Goal: Check status

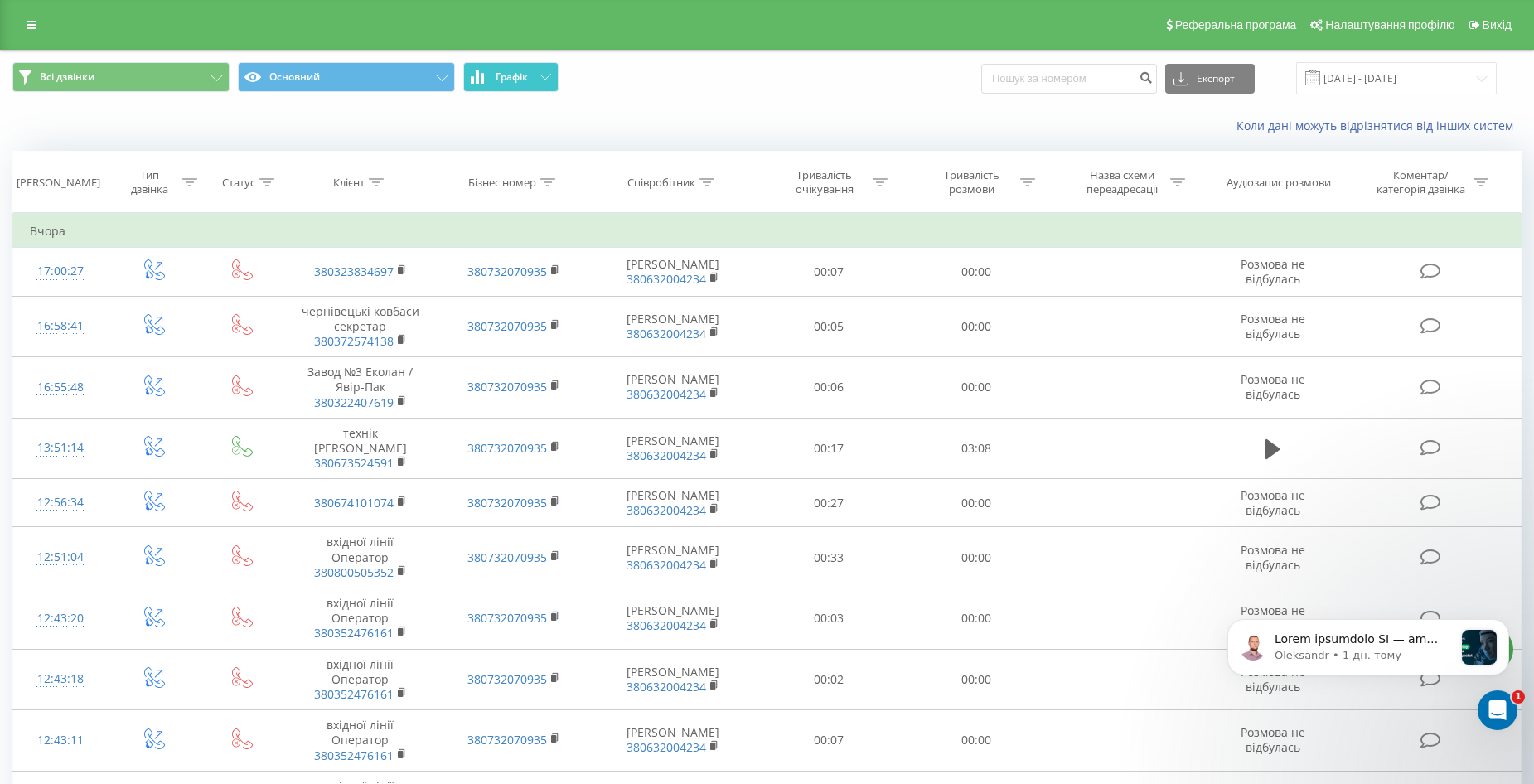
click at [505, 72] on span "Графік" at bounding box center [512, 77] width 32 height 12
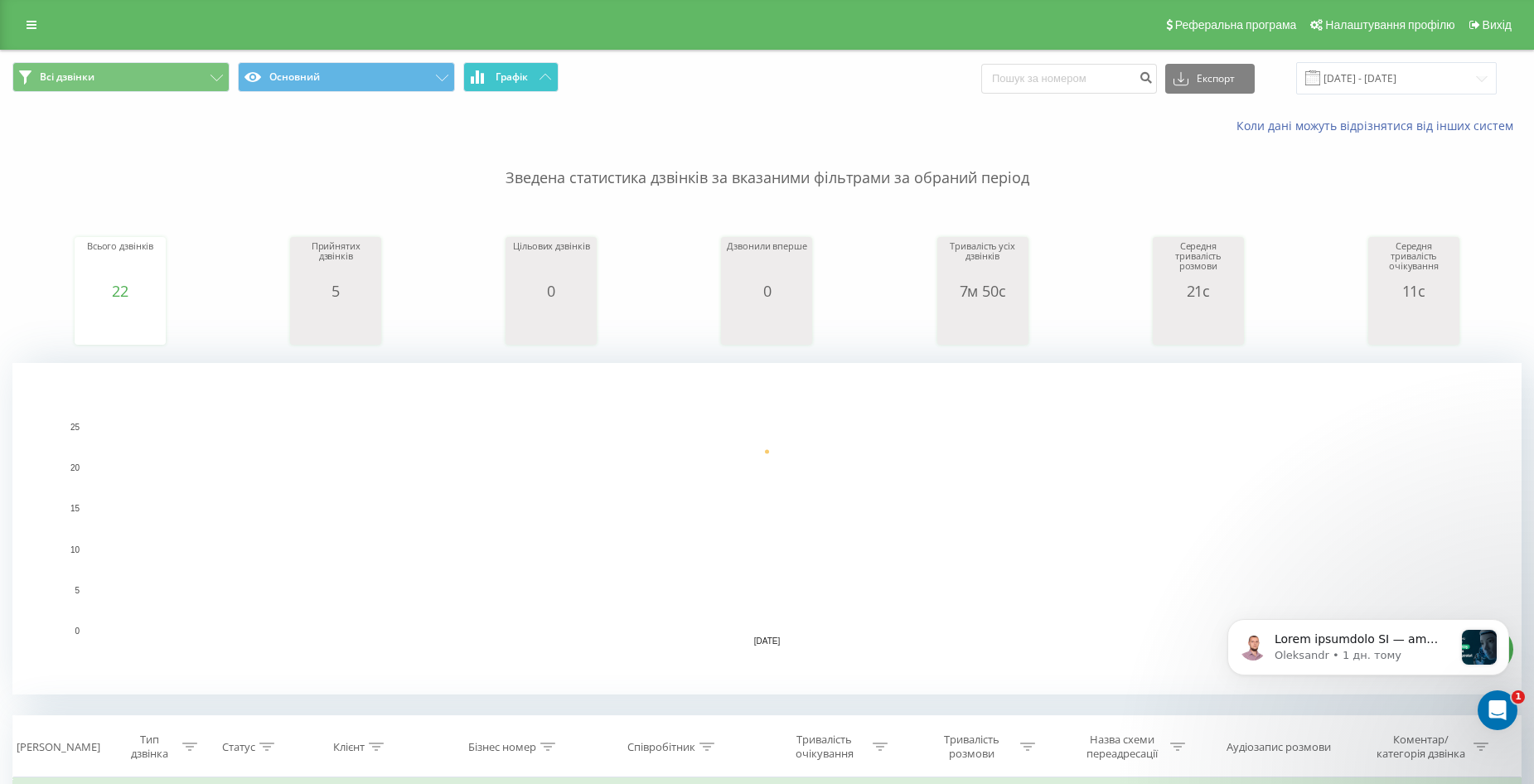
click at [516, 77] on span "Графік" at bounding box center [512, 77] width 32 height 12
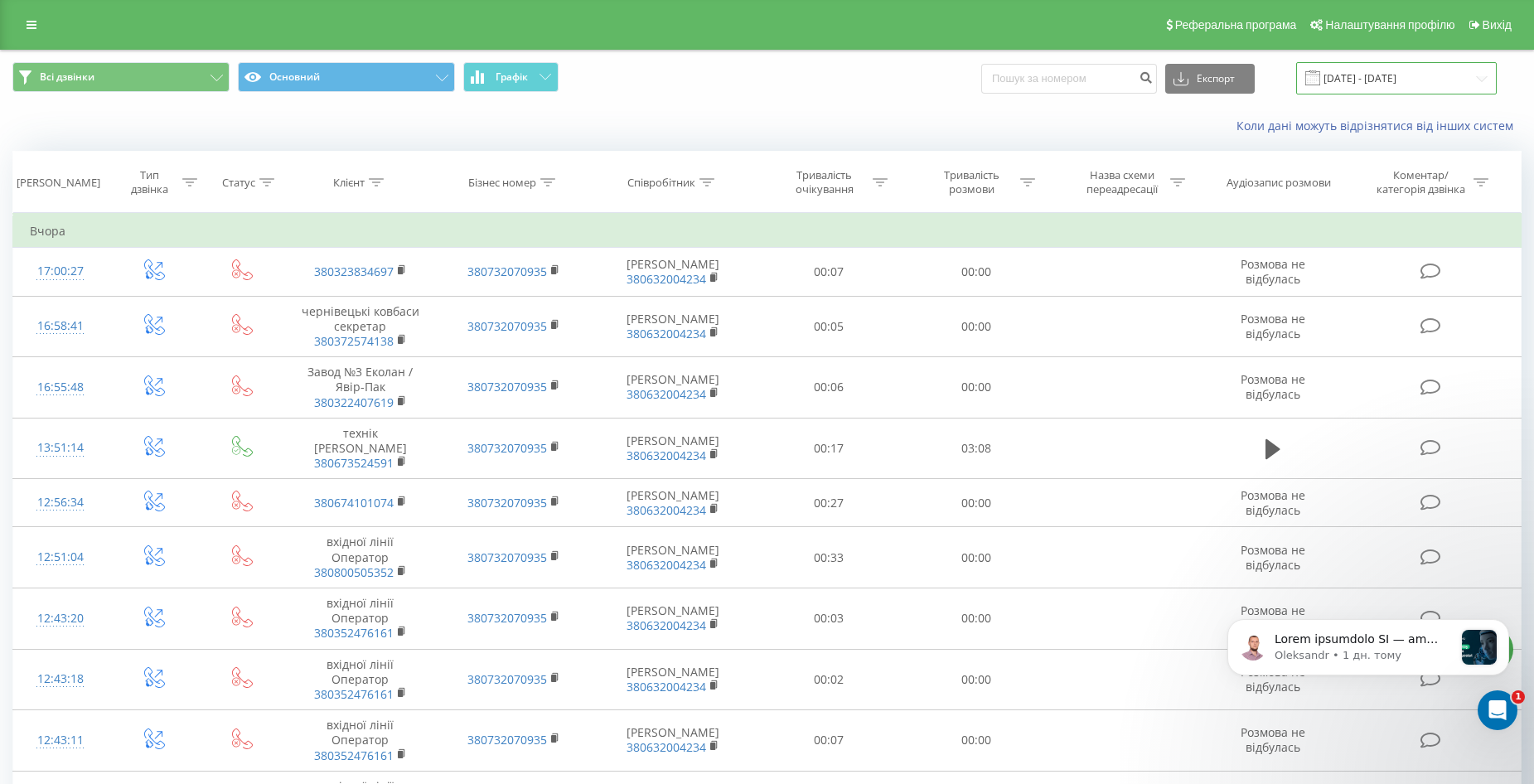
click at [1463, 77] on input "[DATE] - [DATE]" at bounding box center [1396, 78] width 200 height 32
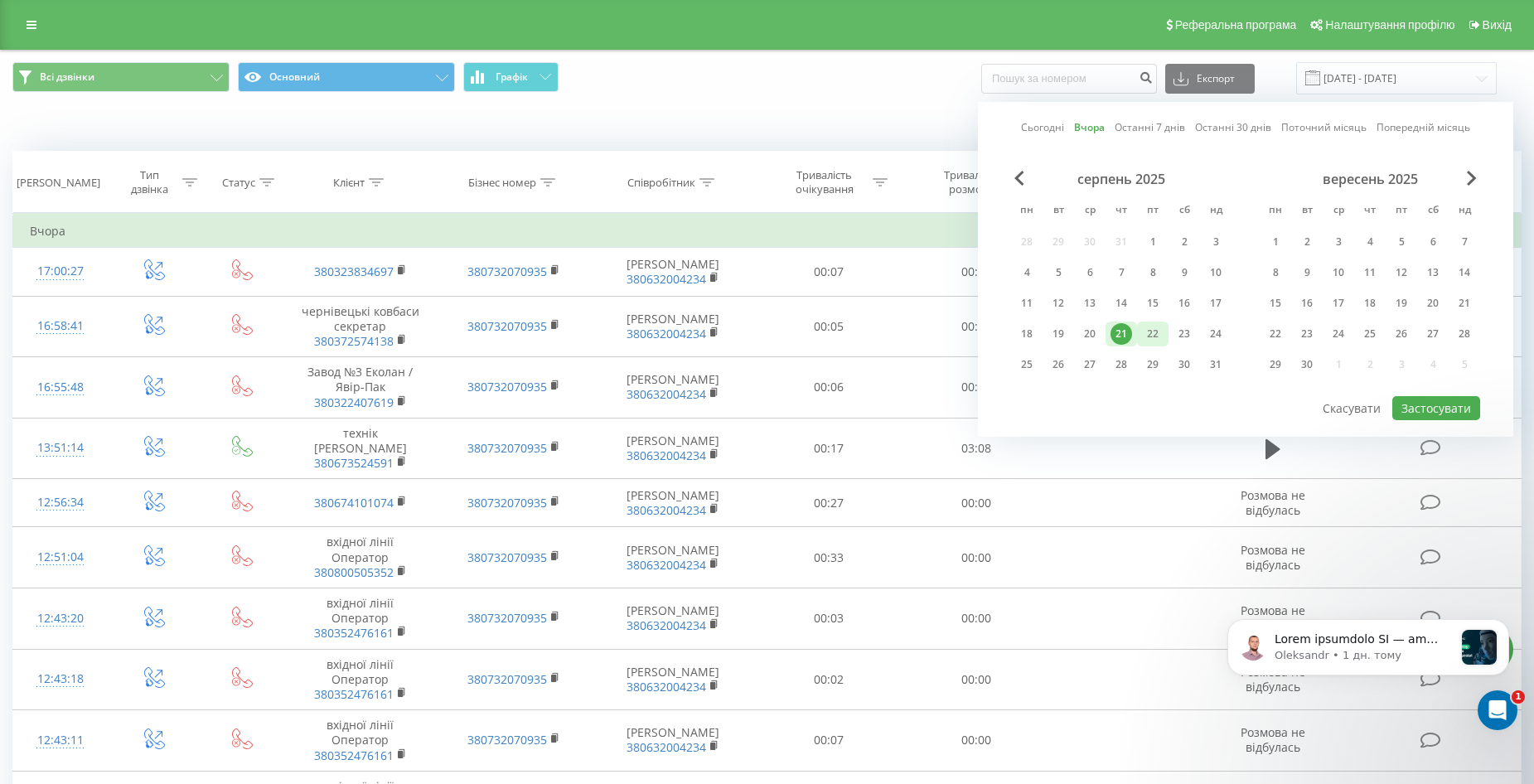
click at [1152, 335] on div "22" at bounding box center [1152, 333] width 21 height 21
click at [1438, 408] on button "Застосувати" at bounding box center [1437, 408] width 88 height 24
type input "22.08.2025 - 22.08.2025"
